Goal: Task Accomplishment & Management: Manage account settings

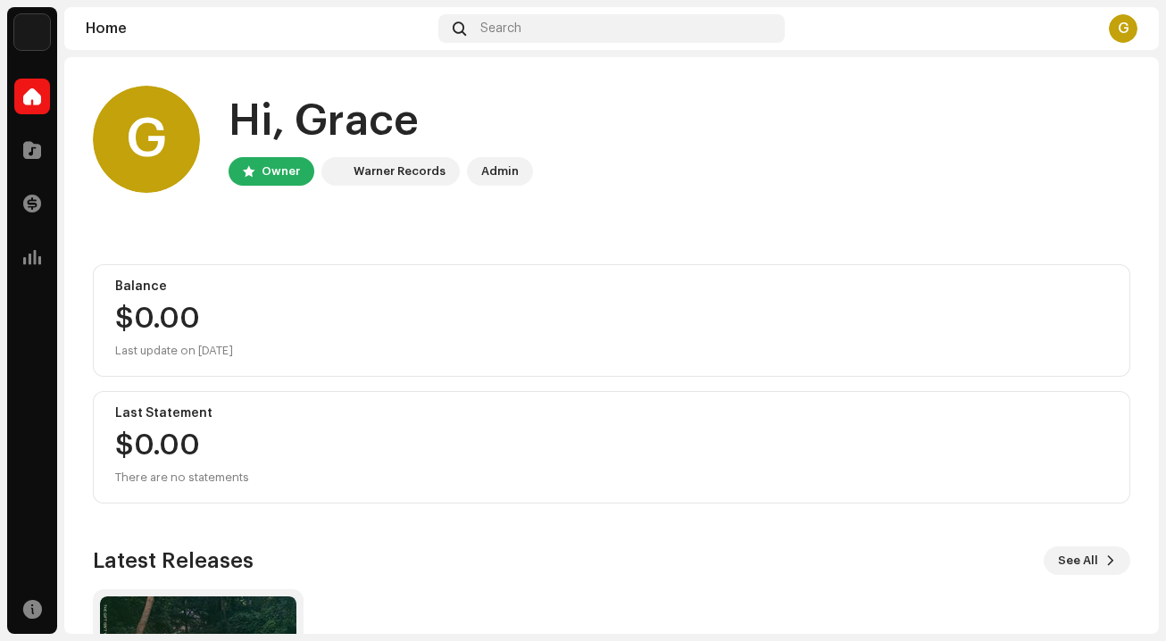
scroll to position [241, 0]
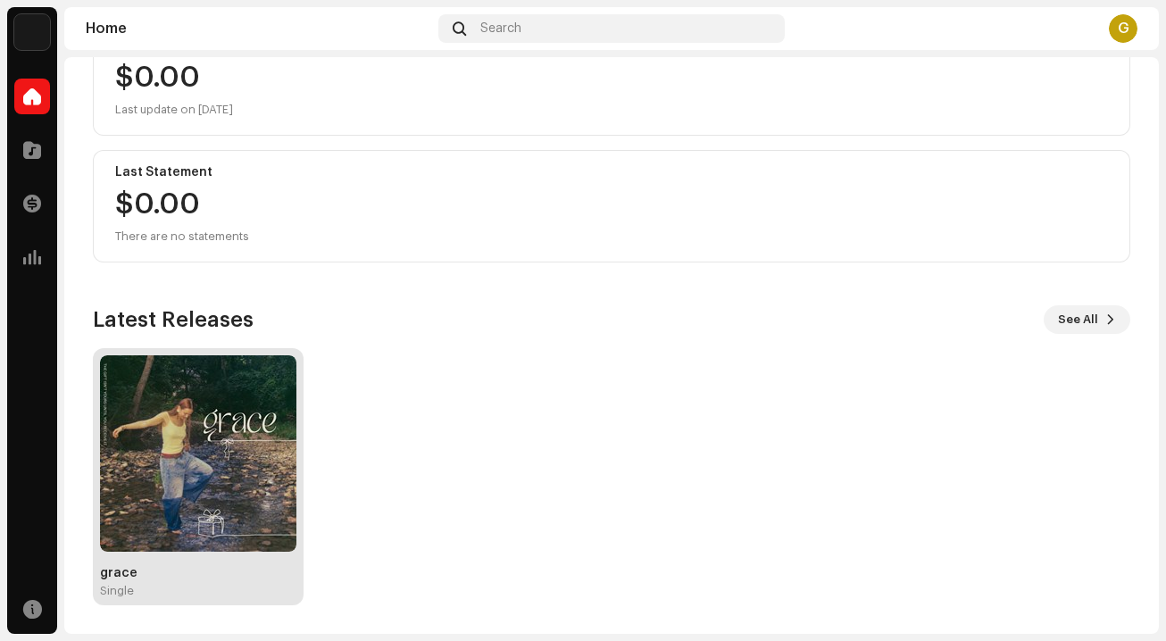
click at [231, 441] on img at bounding box center [198, 453] width 197 height 197
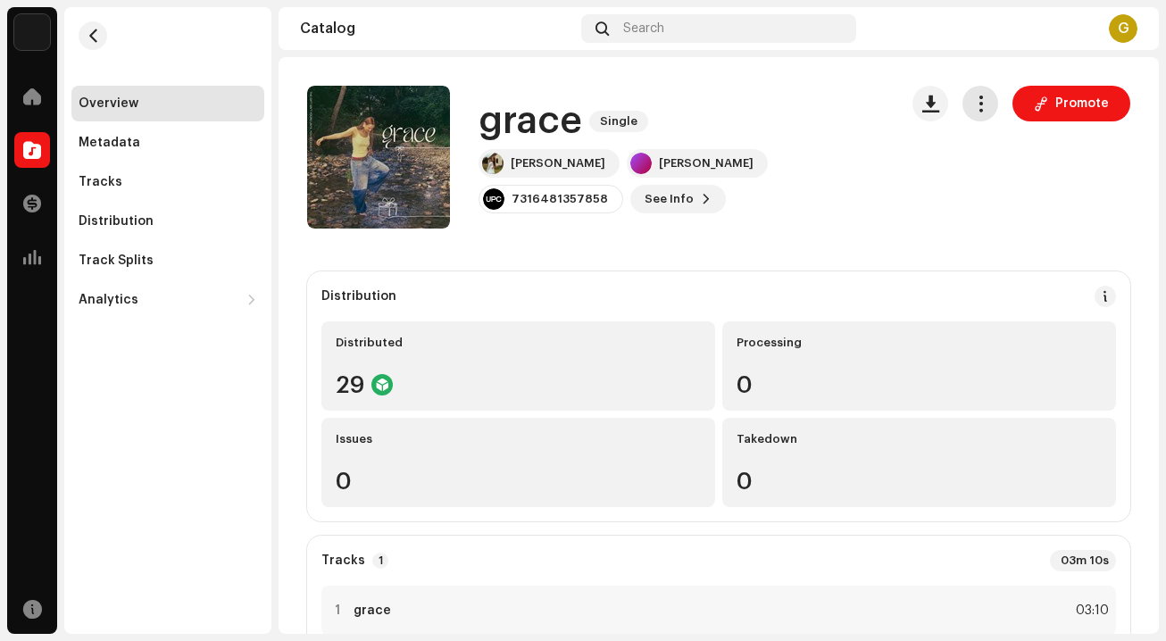
click at [976, 102] on span "button" at bounding box center [981, 103] width 17 height 14
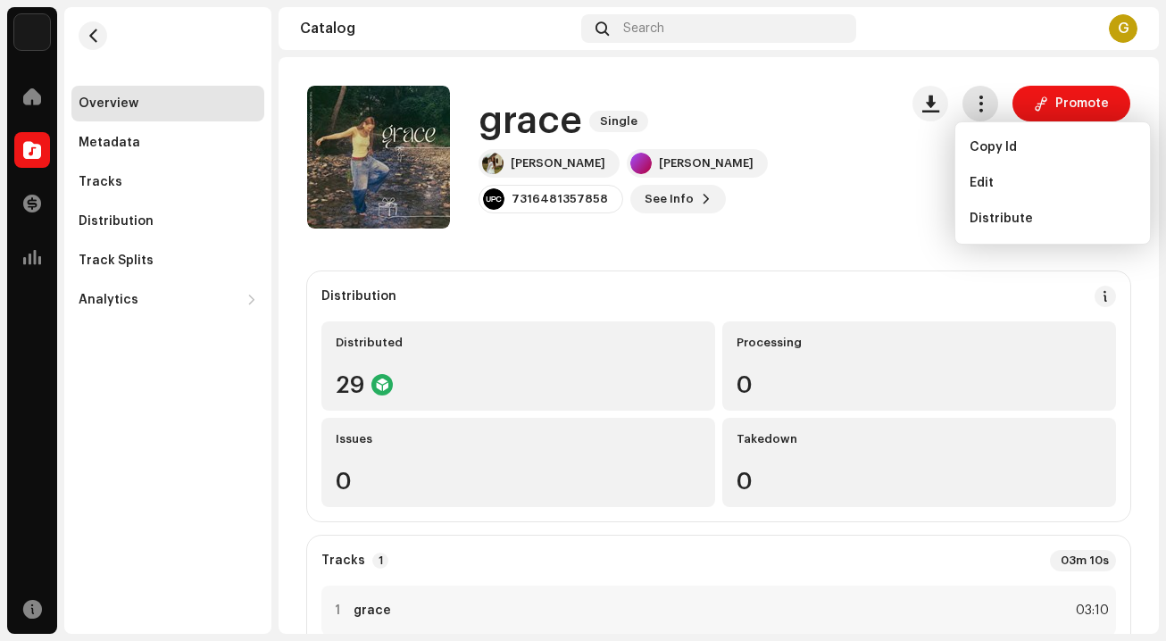
click at [975, 100] on span "button" at bounding box center [981, 103] width 17 height 14
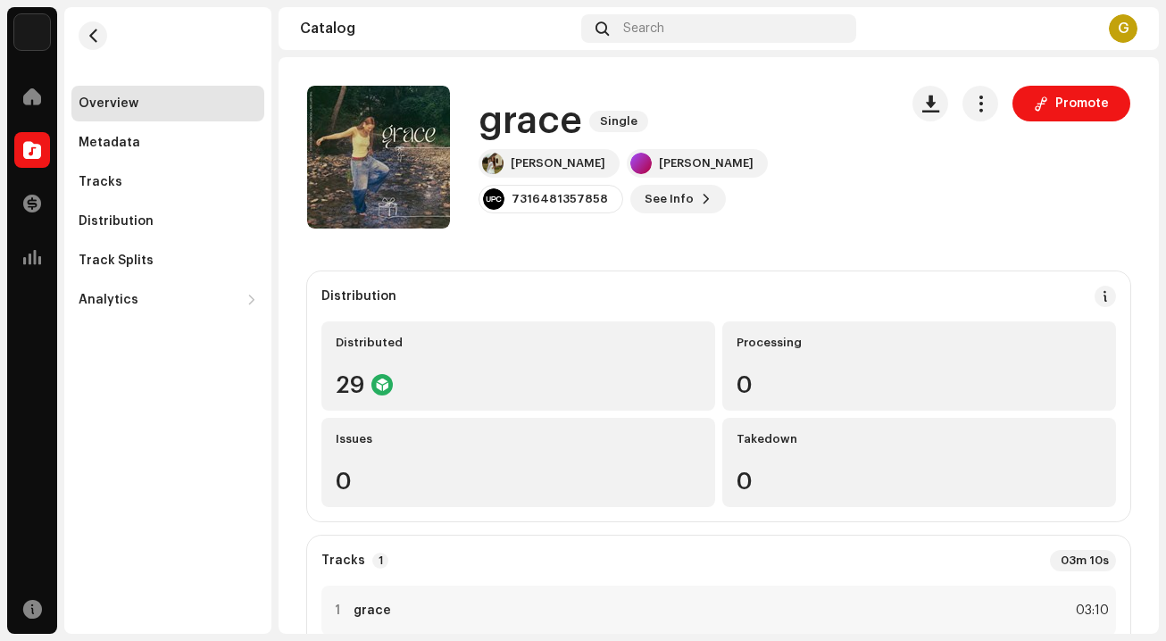
click at [900, 196] on div "grace Single Grace Runkle Grace Runkle 7316481357858 See Info Promote Promote" at bounding box center [719, 157] width 824 height 143
click at [1034, 101] on span at bounding box center [1041, 103] width 14 height 14
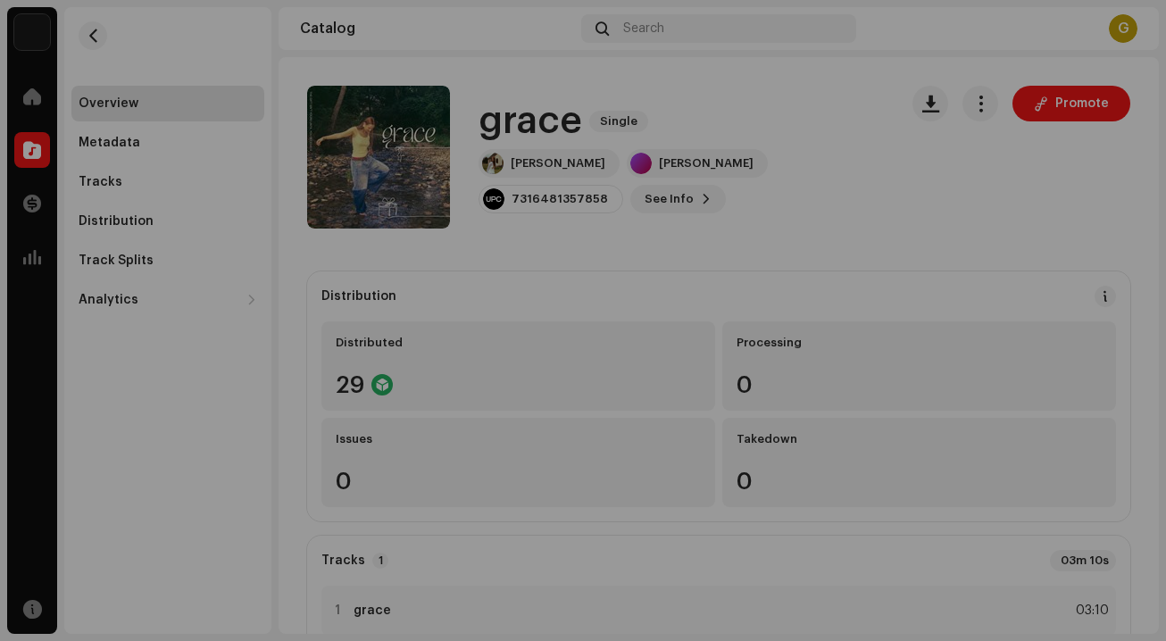
click at [884, 326] on div "feature.fm owner A Smart Link simplifies music distribution. It consolidates li…" at bounding box center [583, 320] width 1166 height 641
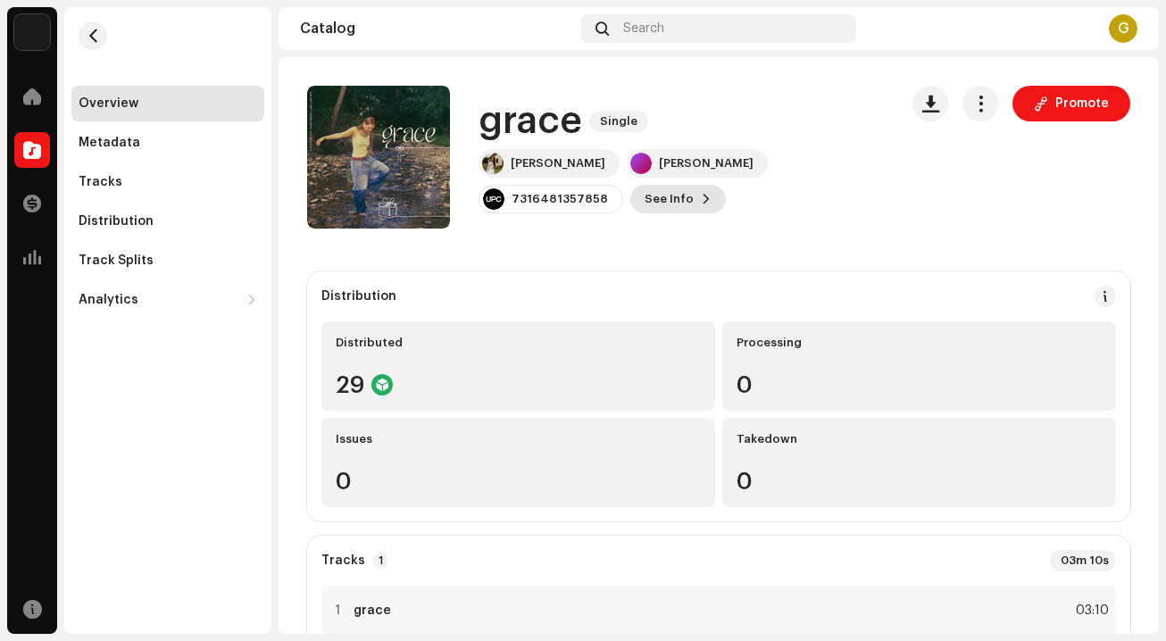
click at [701, 195] on span at bounding box center [706, 199] width 11 height 14
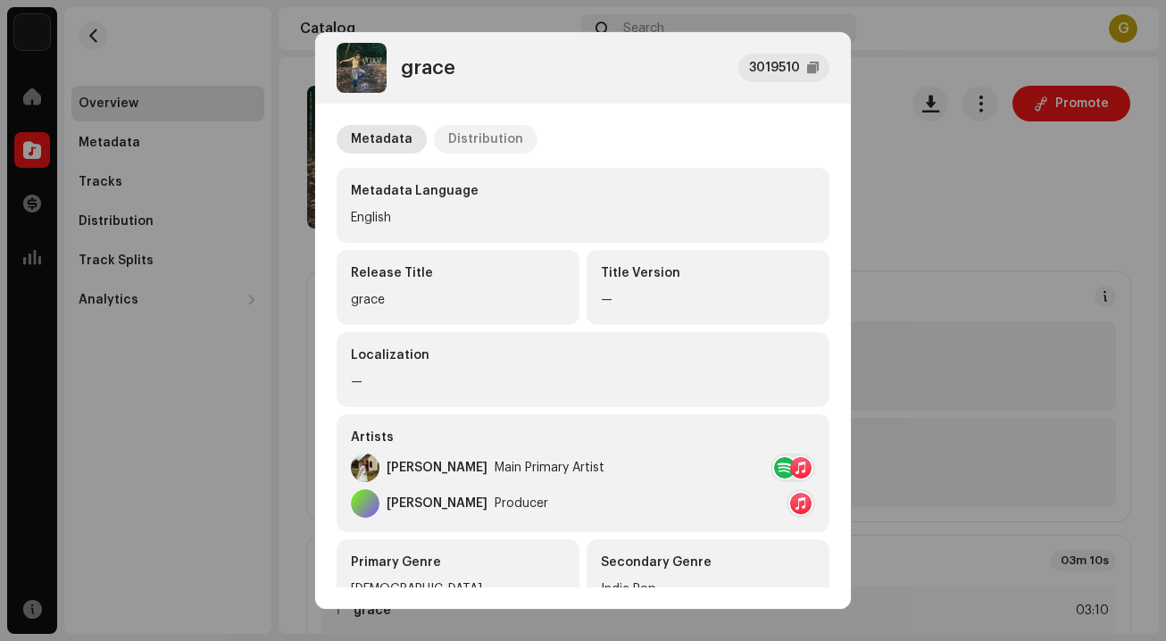
click at [454, 140] on div "Distribution" at bounding box center [485, 139] width 75 height 29
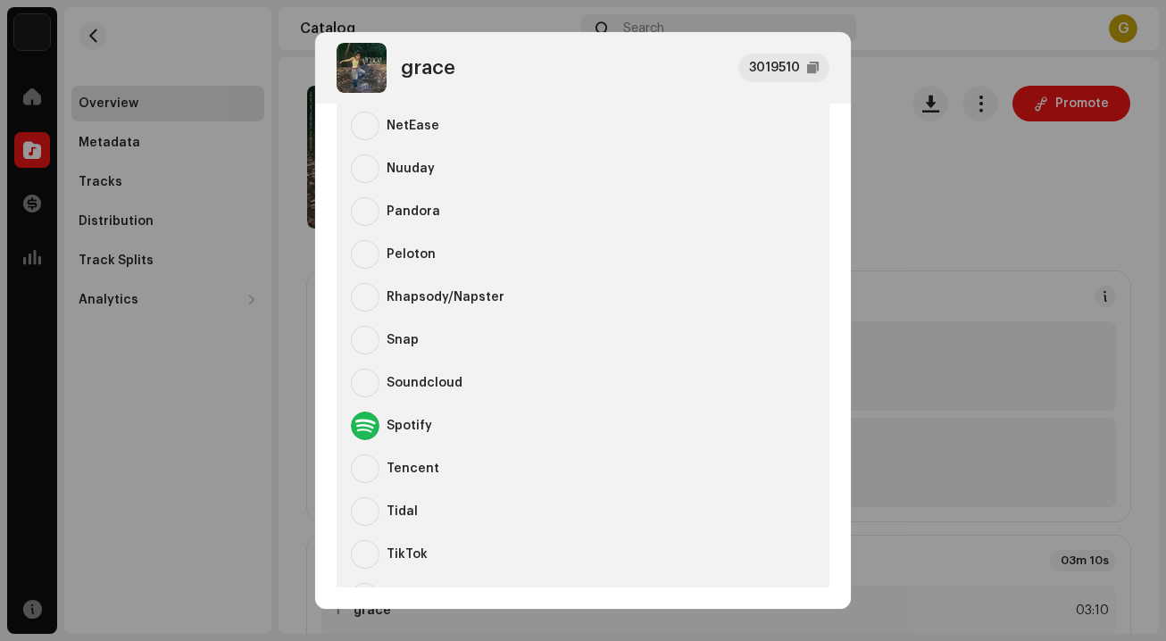
scroll to position [981, 0]
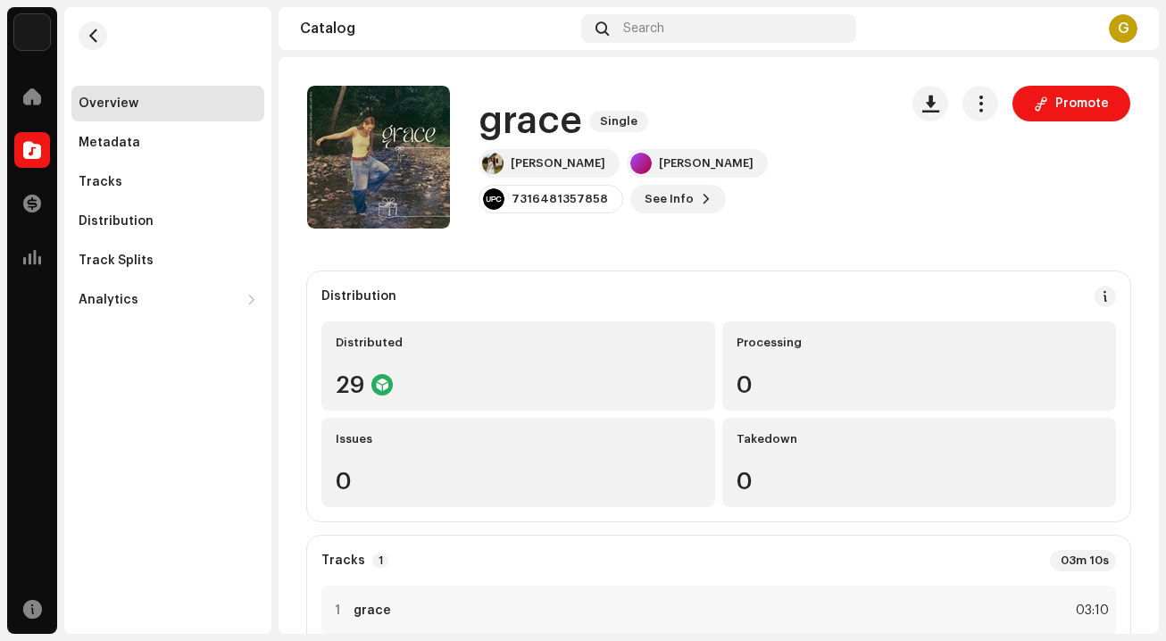
click at [950, 123] on div "grace 3019510 Metadata Distribution Release Date Oct 24, 2025, undefined (GMT-4…" at bounding box center [583, 320] width 1166 height 641
click at [973, 105] on span "button" at bounding box center [981, 103] width 17 height 14
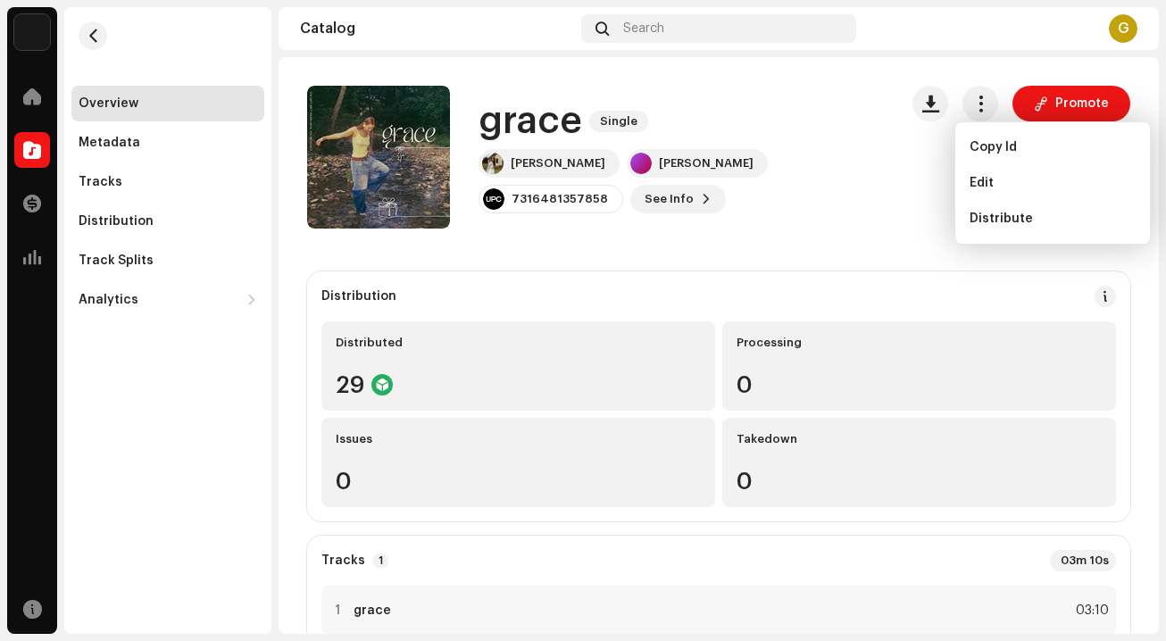
click at [888, 192] on div "grace Single Grace Runkle Grace Runkle 7316481357858 See Info Promote Promote" at bounding box center [719, 157] width 824 height 143
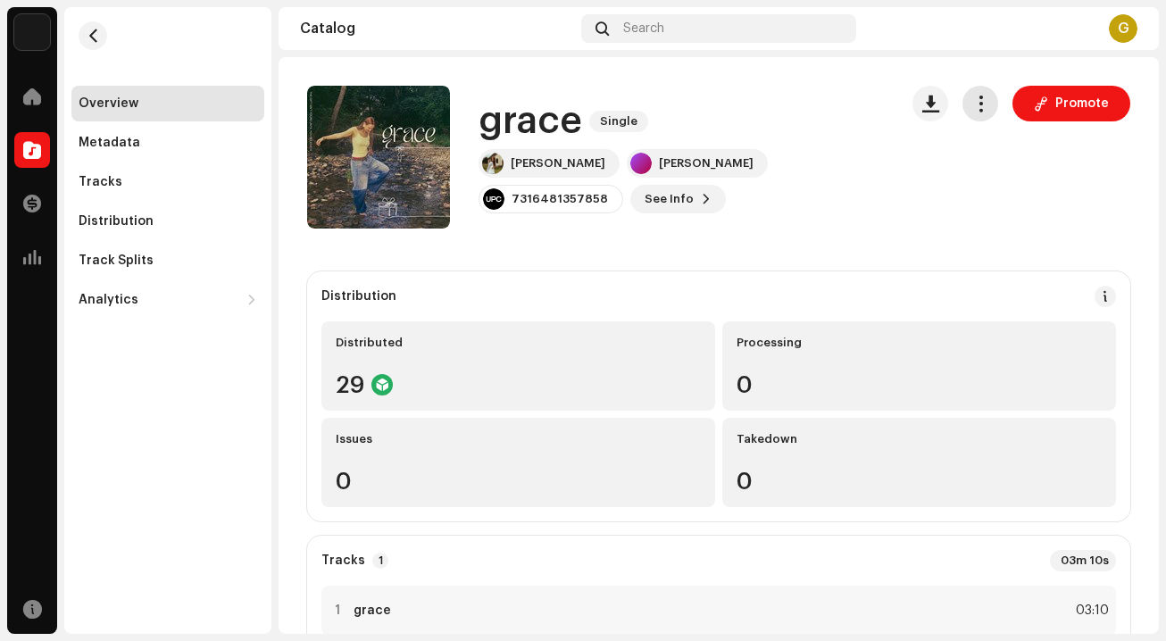
click at [979, 109] on span "button" at bounding box center [981, 103] width 17 height 14
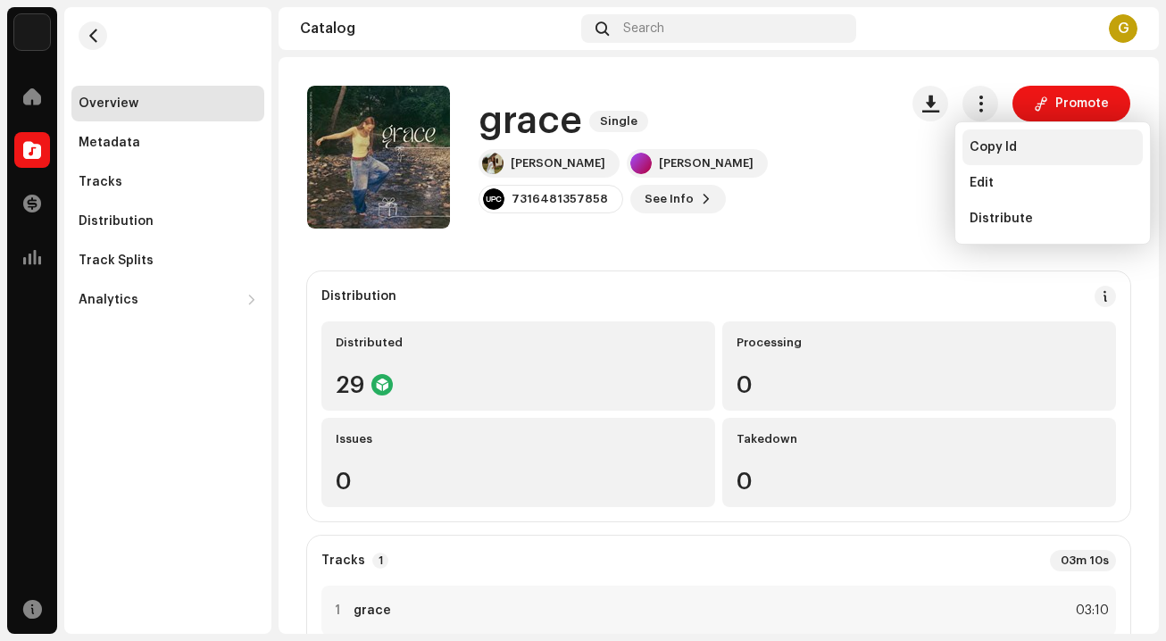
click at [976, 157] on div "Copy Id" at bounding box center [1053, 148] width 180 height 36
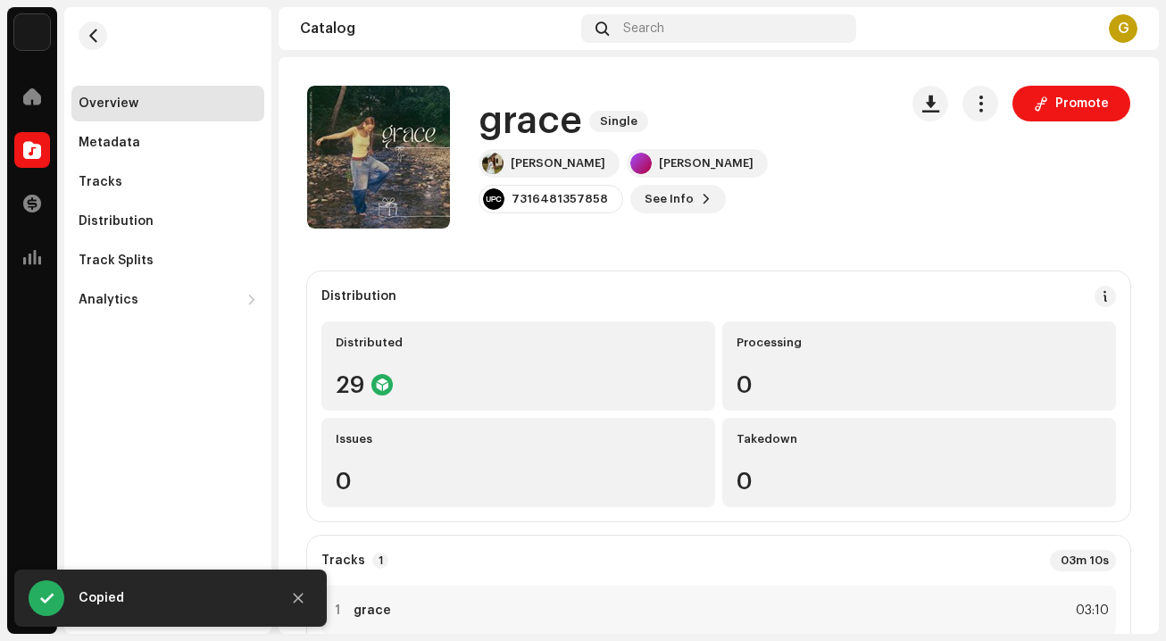
click at [904, 211] on div "grace Single Grace Runkle Grace Runkle 7316481357858 See Info Promote Promote" at bounding box center [719, 157] width 824 height 143
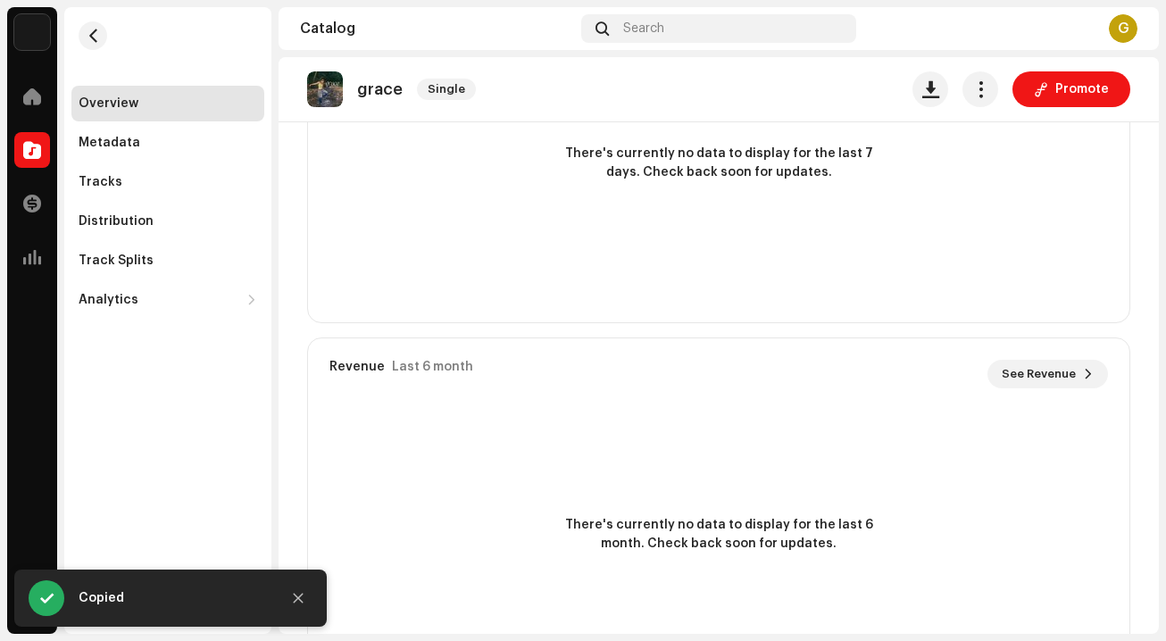
scroll to position [1217, 0]
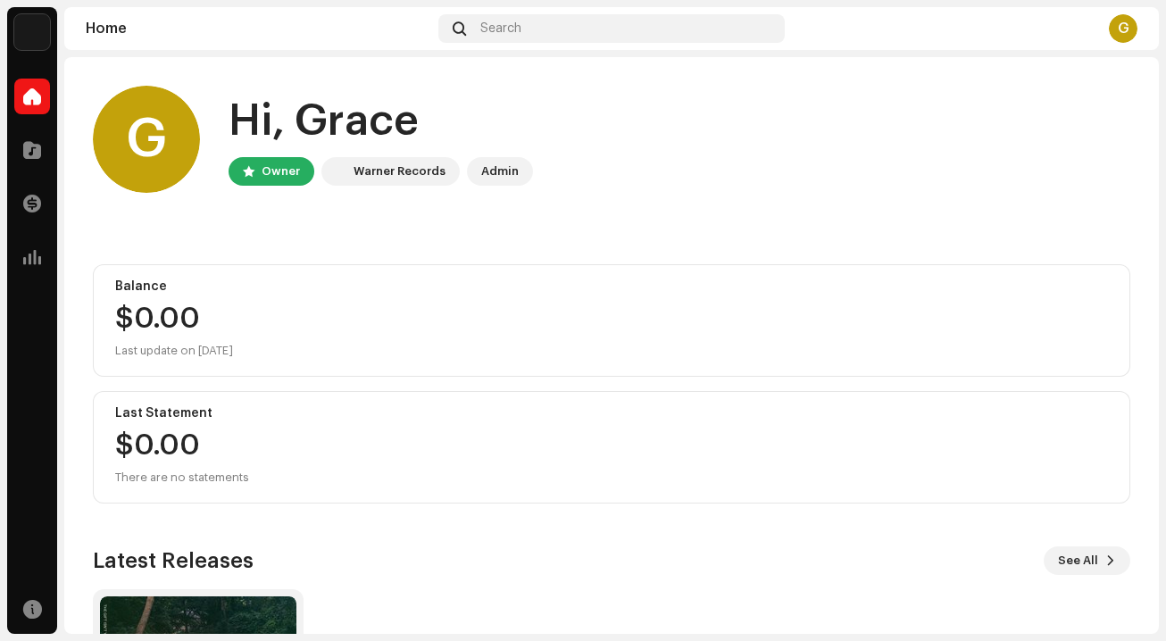
click at [402, 181] on div "Warner Records" at bounding box center [400, 171] width 92 height 21
click at [28, 157] on span at bounding box center [32, 150] width 18 height 14
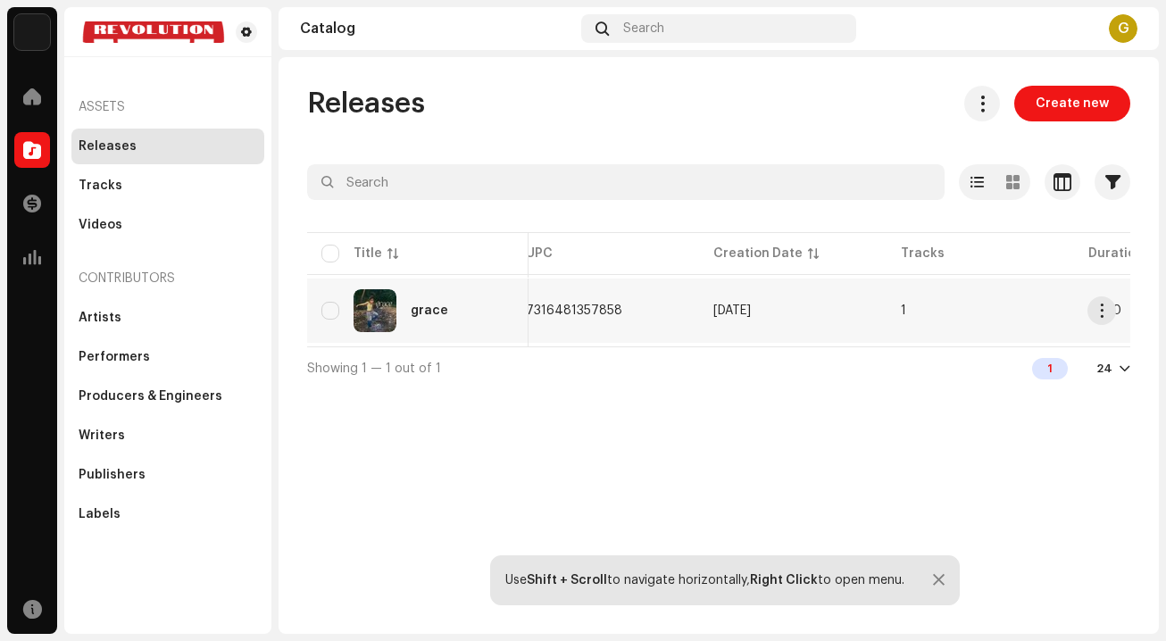
scroll to position [0, 711]
click at [1108, 308] on span "button" at bounding box center [1102, 311] width 13 height 14
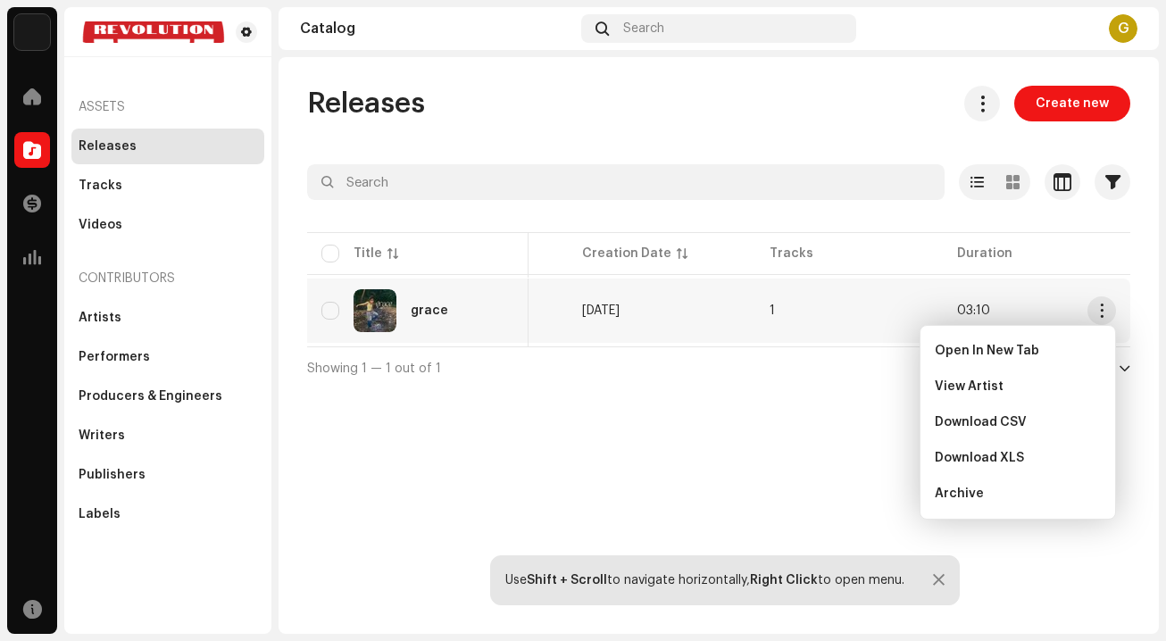
click at [859, 460] on div "Releases Create new Selected 0 Options Filters Distribution status Never Distri…" at bounding box center [719, 345] width 881 height 577
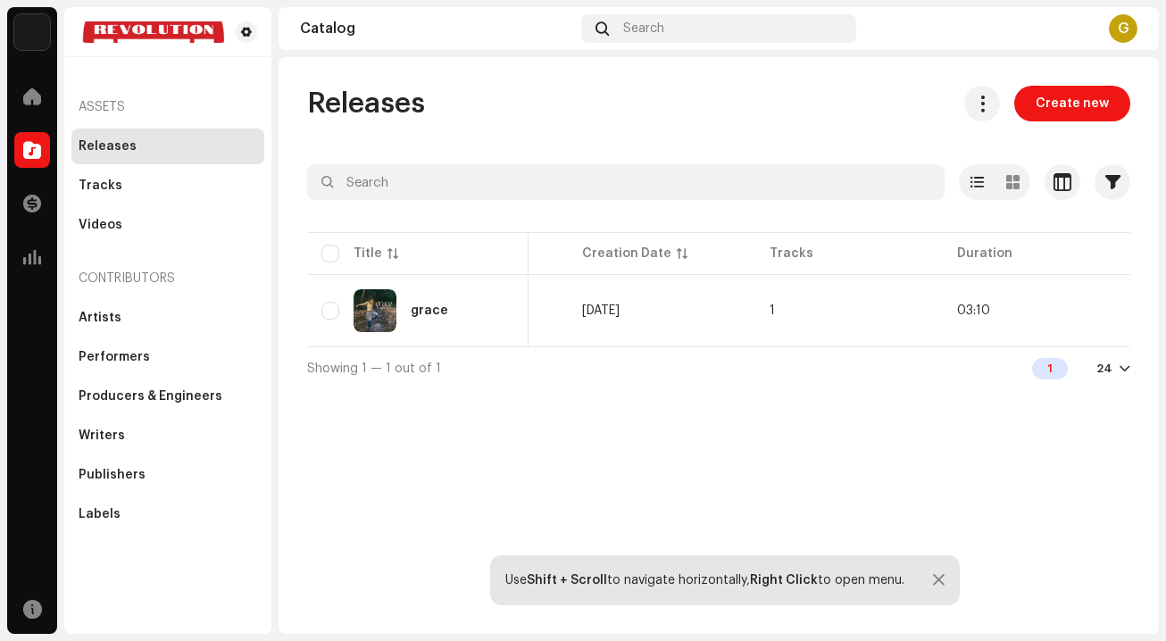
click at [534, 462] on div "Releases Create new Selected 0 Options Filters Distribution status Never Distri…" at bounding box center [719, 345] width 881 height 577
